Goal: Navigation & Orientation: Understand site structure

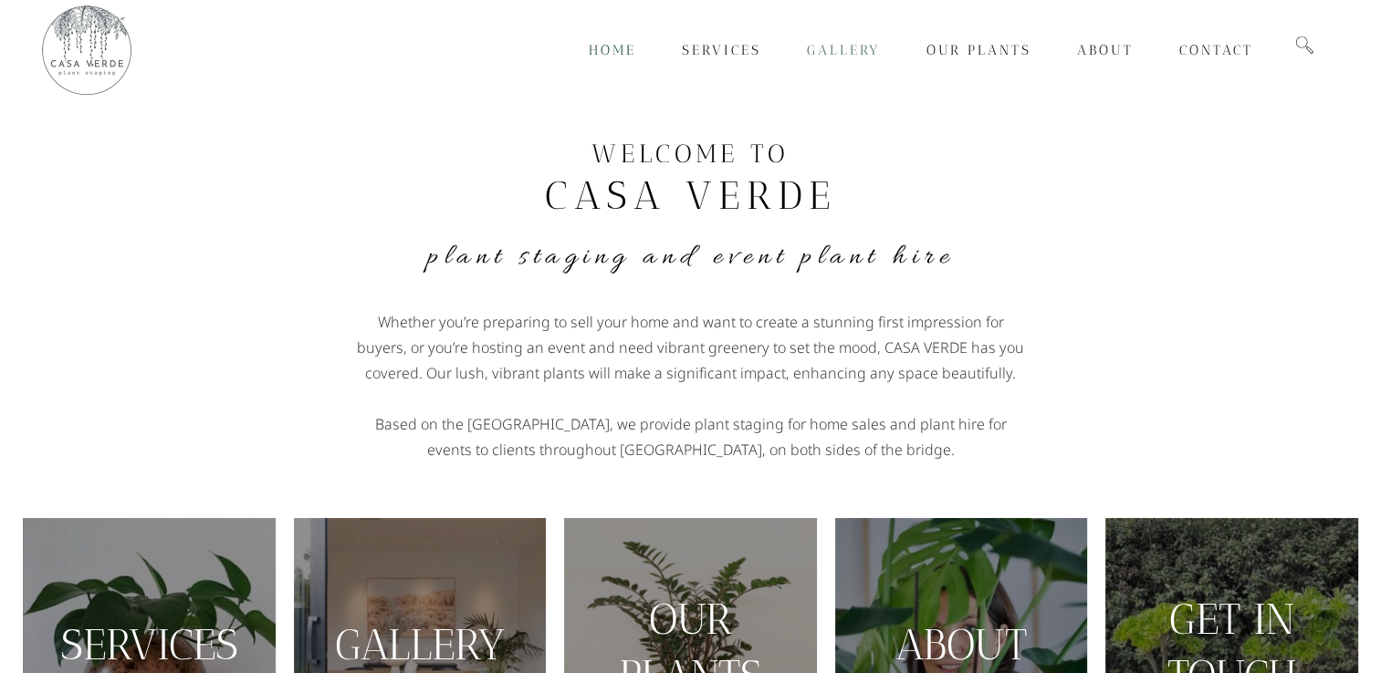
click at [825, 53] on span "Gallery" at bounding box center [844, 50] width 74 height 16
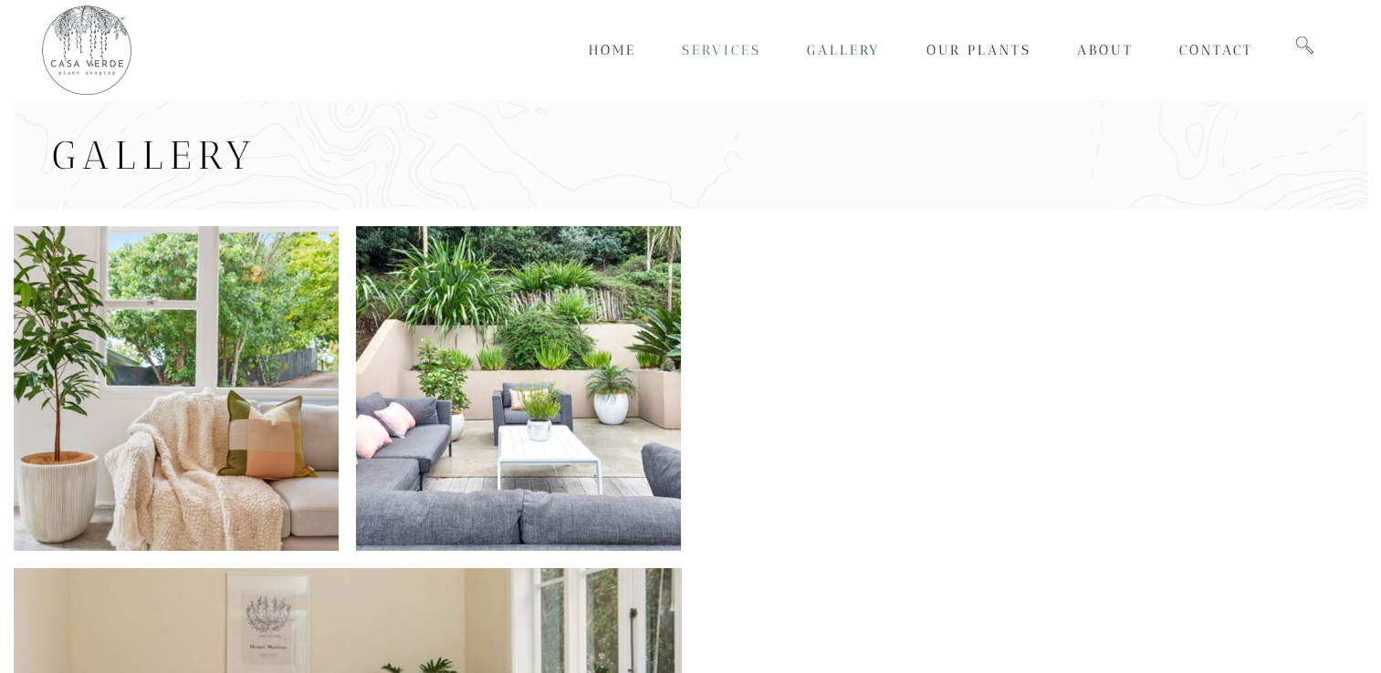
click at [715, 53] on span "Services" at bounding box center [721, 50] width 79 height 16
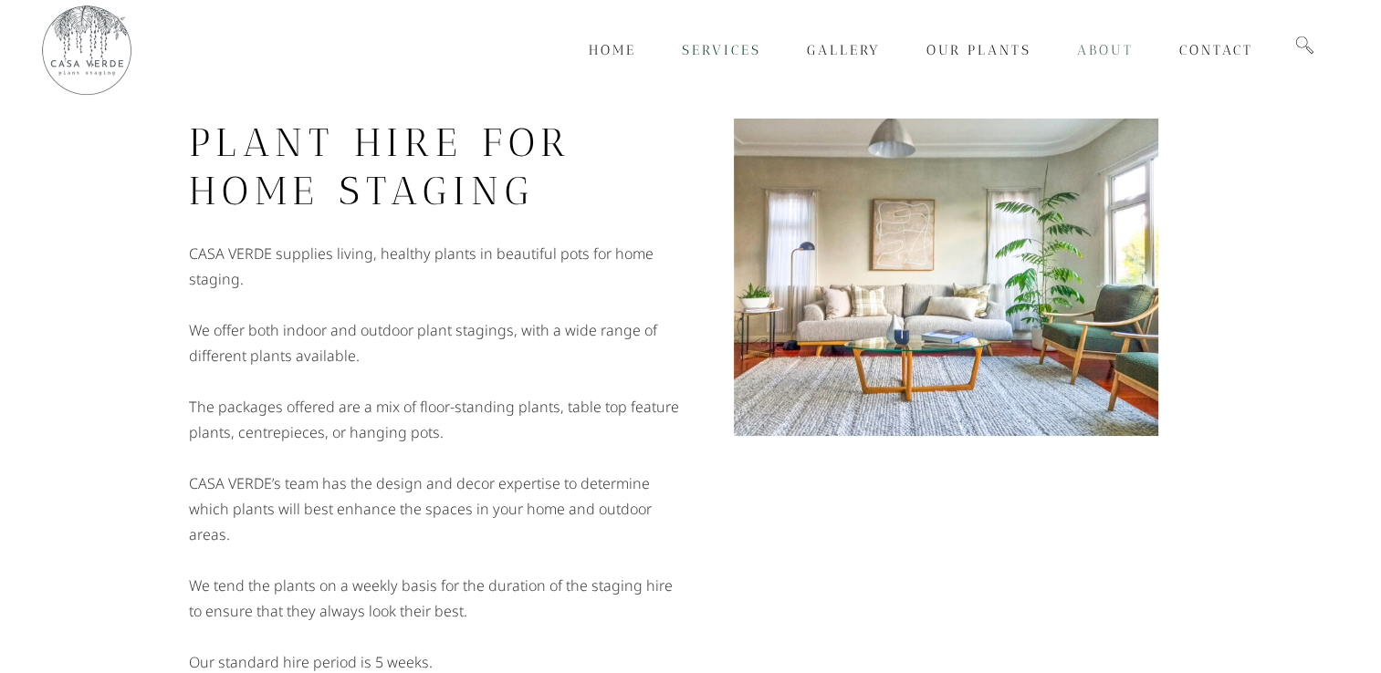
click at [1088, 46] on span "About" at bounding box center [1105, 50] width 57 height 16
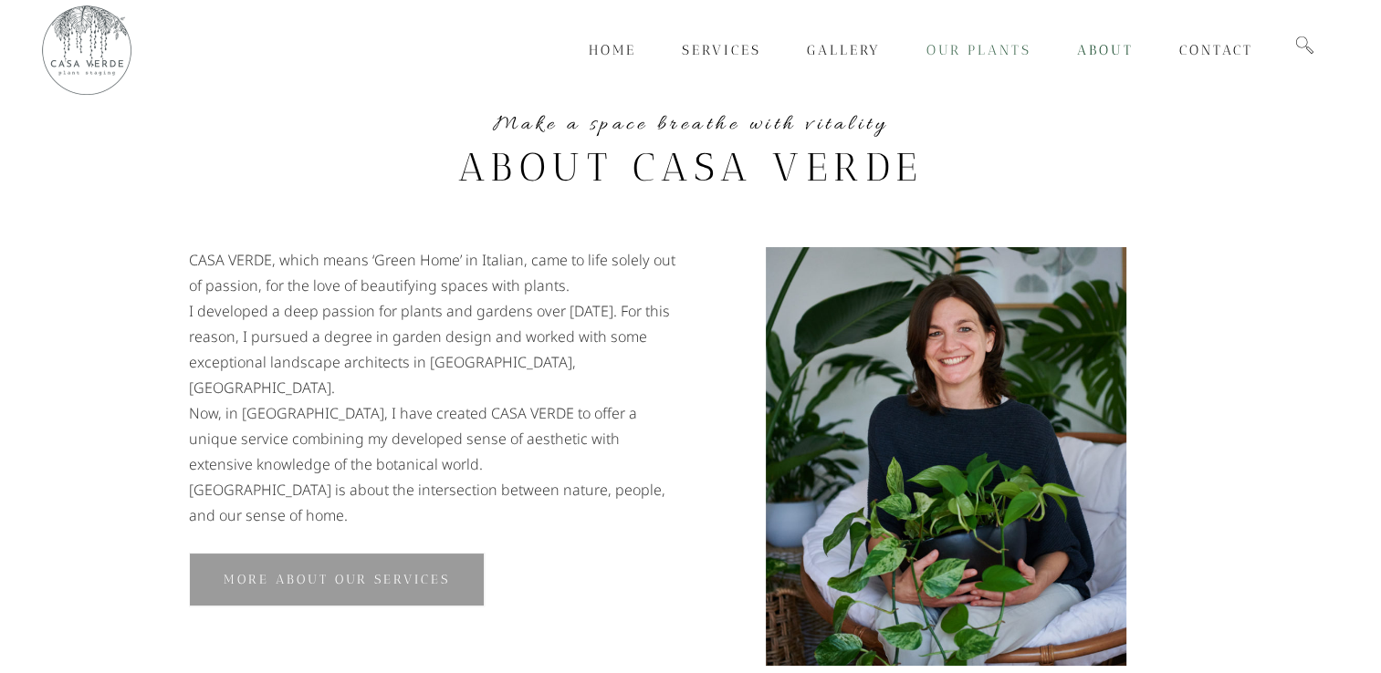
click at [974, 50] on span "Our Plants" at bounding box center [978, 50] width 105 height 16
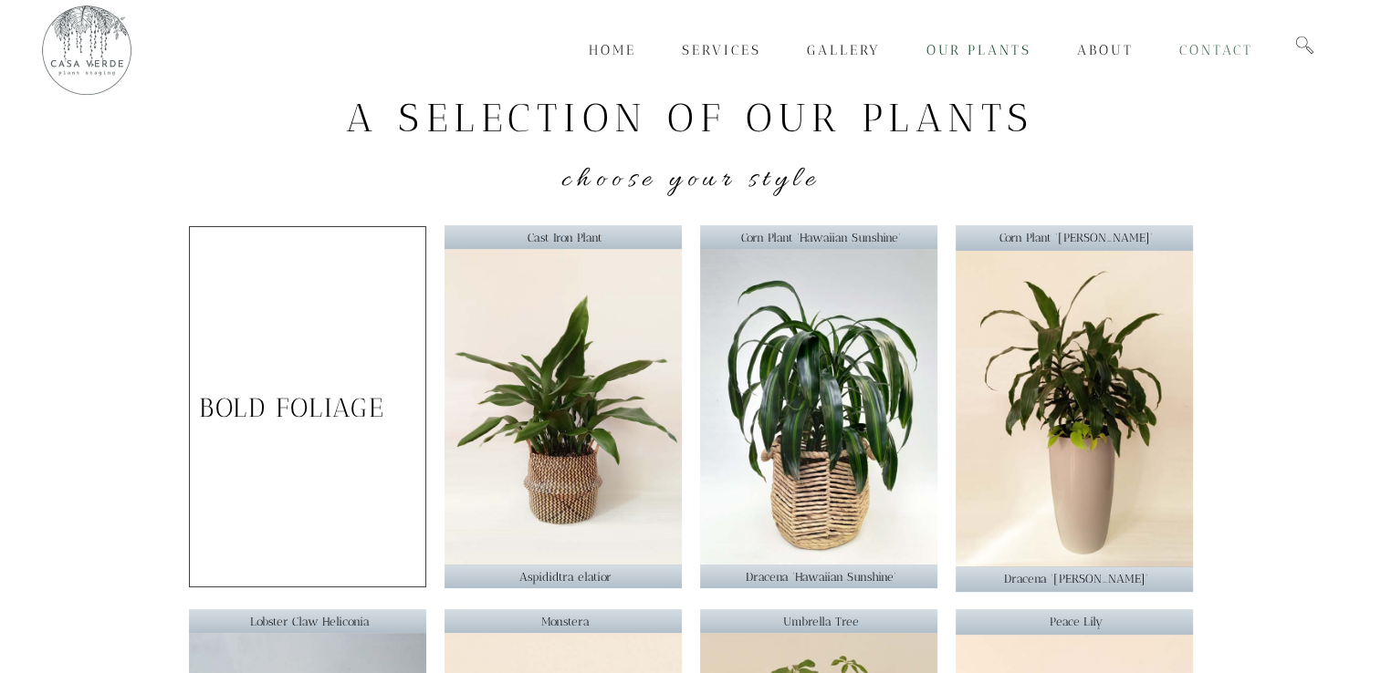
click at [1205, 53] on span "Contact" at bounding box center [1216, 50] width 74 height 16
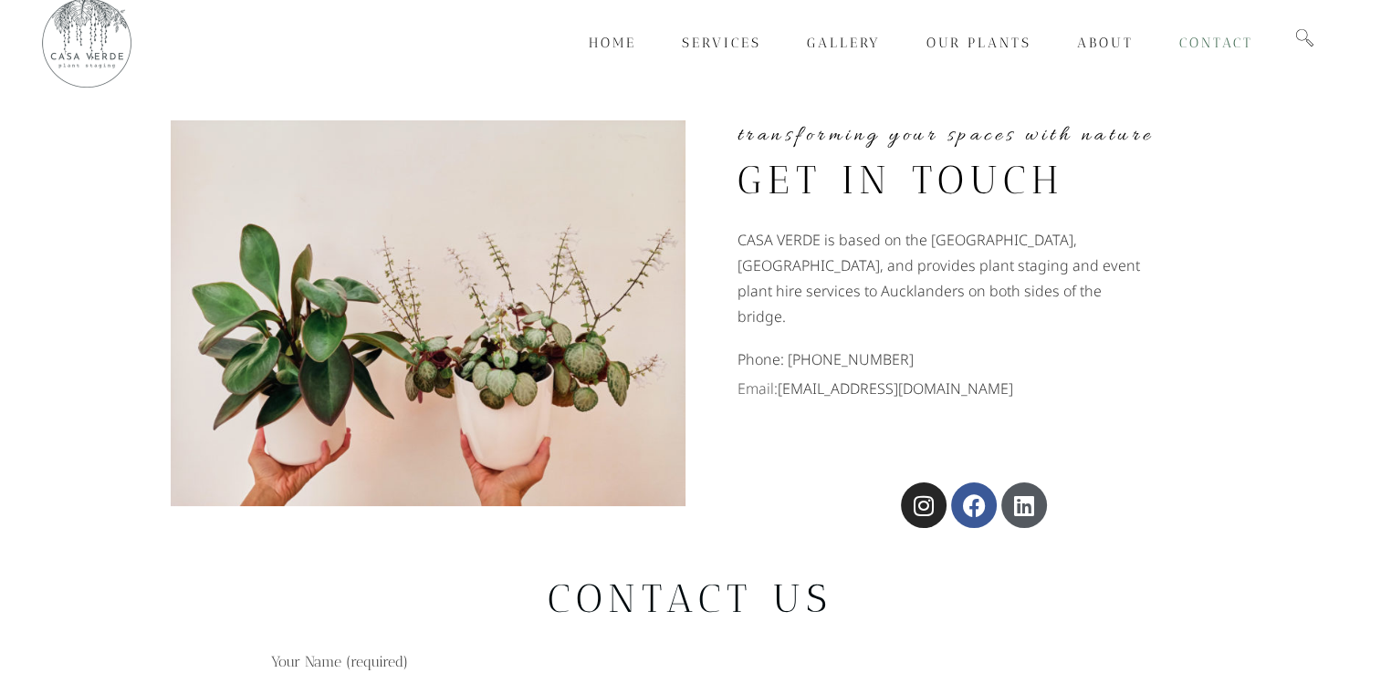
scroll to position [8, 0]
click at [625, 37] on span "Home" at bounding box center [612, 42] width 47 height 16
